Goal: Check status

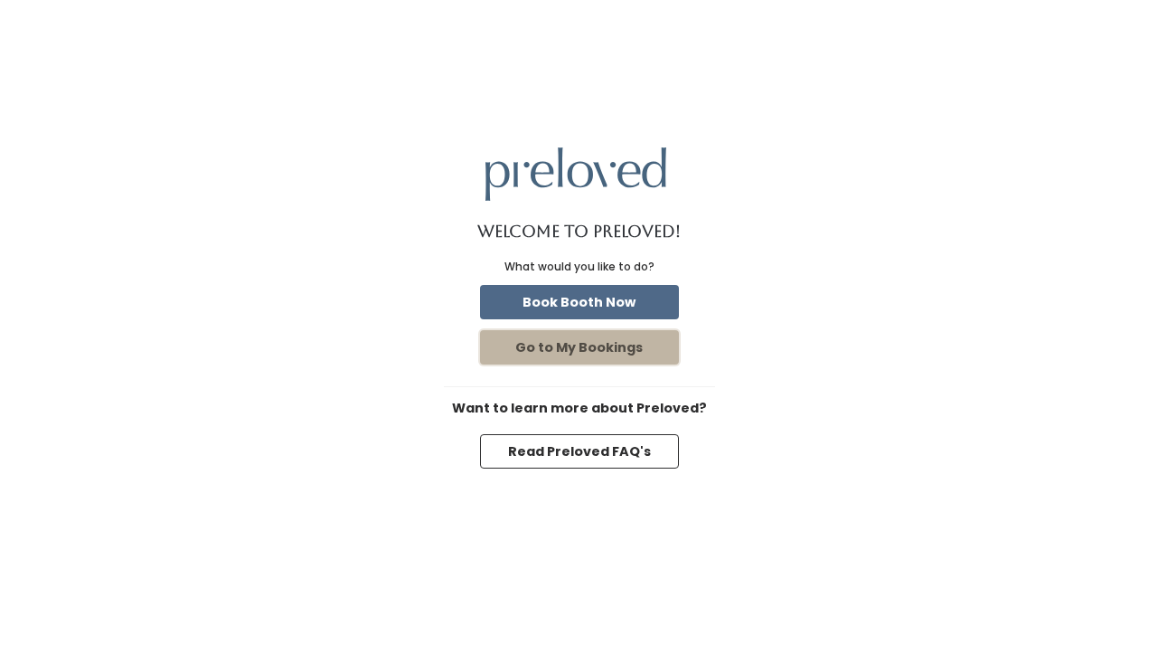
click at [594, 354] on button "Go to My Bookings" at bounding box center [579, 347] width 199 height 34
